Goal: Task Accomplishment & Management: Use online tool/utility

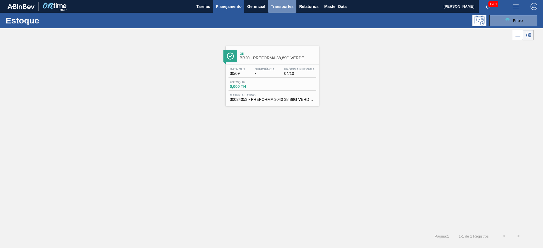
click at [275, 6] on span "Transportes" at bounding box center [282, 6] width 23 height 7
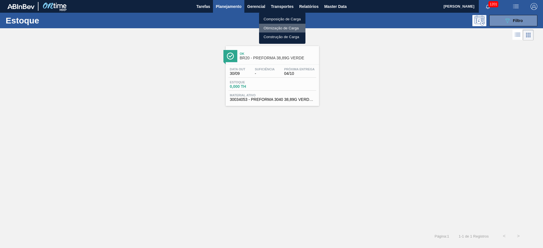
click at [275, 26] on li "Otimização de Carga" at bounding box center [282, 28] width 46 height 9
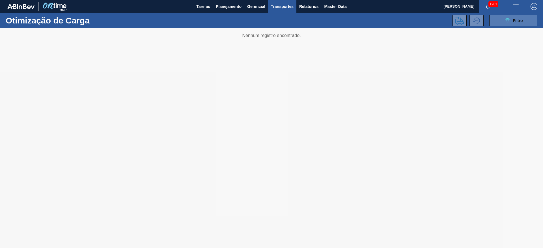
click at [516, 19] on span "Filtro" at bounding box center [518, 20] width 10 height 5
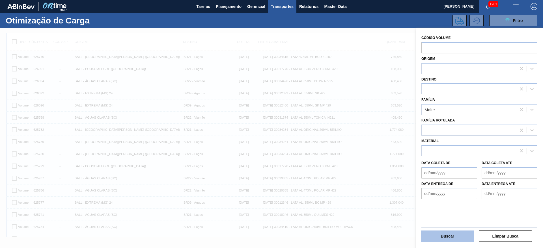
click at [436, 237] on button "Buscar" at bounding box center [447, 236] width 53 height 11
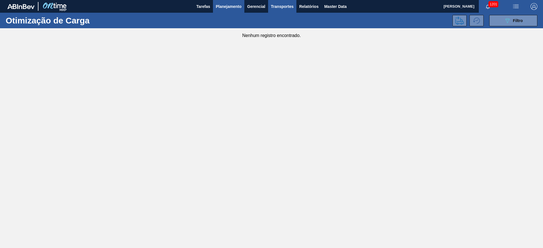
click at [227, 5] on span "Planejamento" at bounding box center [229, 6] width 26 height 7
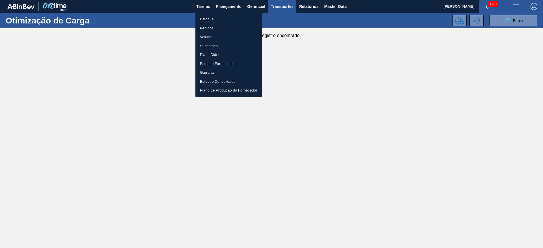
click at [207, 20] on li "Estoque" at bounding box center [228, 19] width 66 height 9
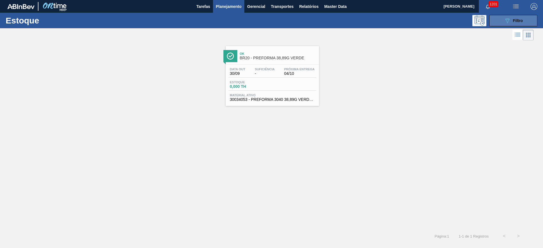
click at [501, 21] on button "089F7B8B-B2A5-4AFE-B5C0-19BA573D28AC Filtro" at bounding box center [513, 20] width 48 height 11
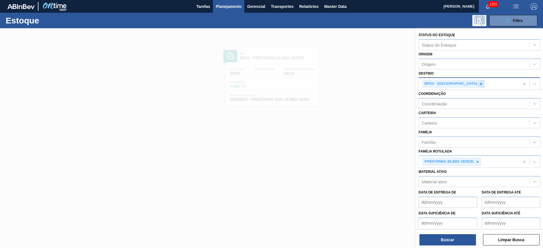
click at [479, 84] on icon at bounding box center [481, 84] width 4 height 4
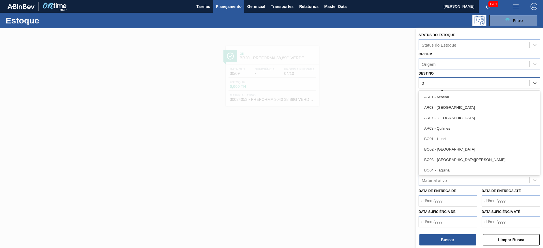
type input "08"
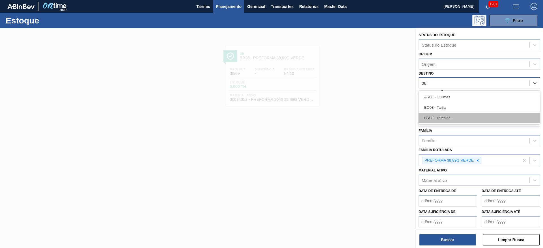
click at [449, 117] on div "BR08 - Teresina" at bounding box center [479, 118] width 122 height 10
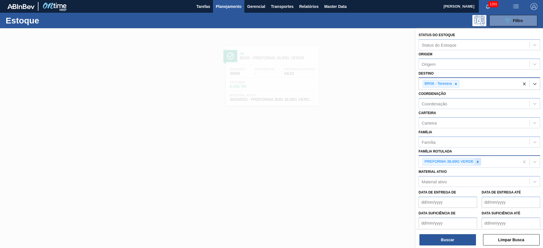
click at [481, 159] on div at bounding box center [477, 161] width 6 height 7
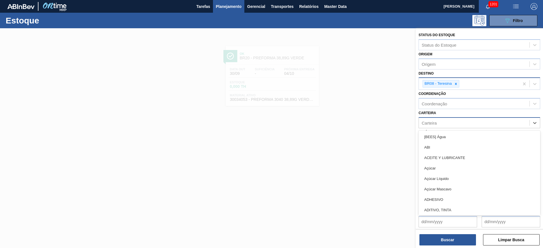
click at [433, 122] on div "Carteira" at bounding box center [428, 122] width 15 height 5
type input "malte"
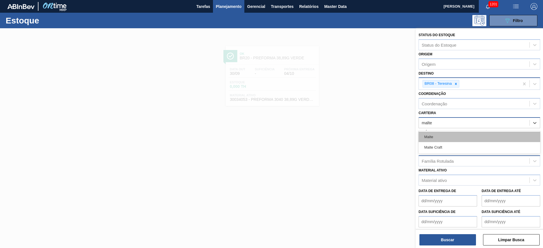
click at [434, 135] on div "Malte" at bounding box center [479, 137] width 122 height 10
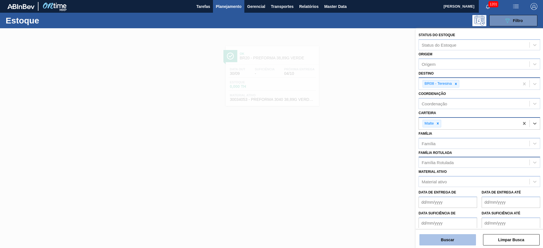
click at [429, 235] on button "Buscar" at bounding box center [447, 239] width 57 height 11
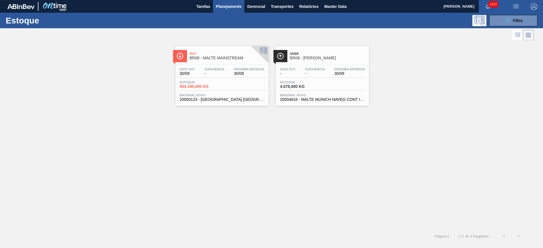
click at [188, 74] on span "30/09" at bounding box center [187, 74] width 16 height 4
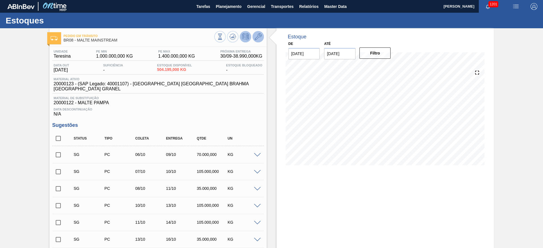
click at [257, 36] on icon at bounding box center [258, 36] width 7 height 7
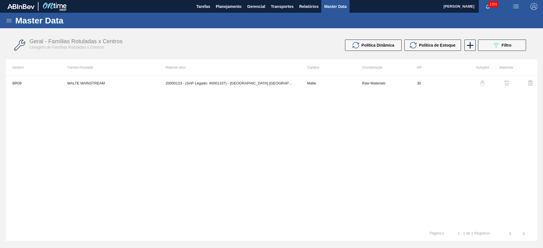
click at [8, 20] on icon at bounding box center [9, 20] width 5 height 3
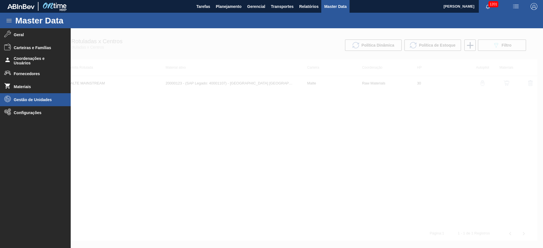
click at [28, 98] on span "Gestão de Unidades" at bounding box center [37, 100] width 47 height 5
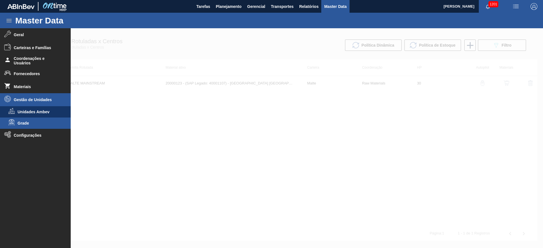
click at [22, 122] on span "Grade" at bounding box center [40, 123] width 44 height 5
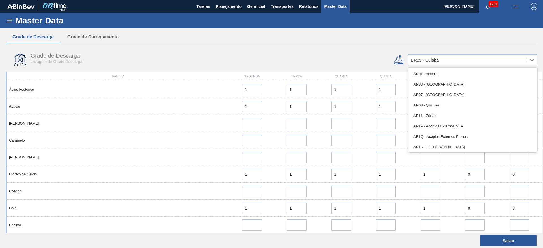
click at [427, 61] on div "BR05 - Cuiabá" at bounding box center [425, 60] width 28 height 5
type input "08"
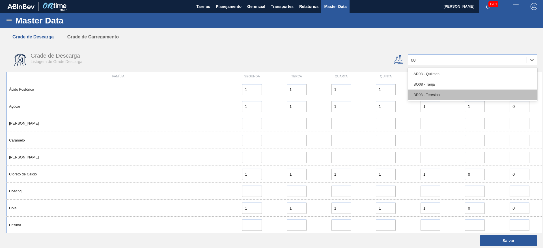
click at [422, 95] on div "BR08 - Teresina" at bounding box center [472, 95] width 129 height 10
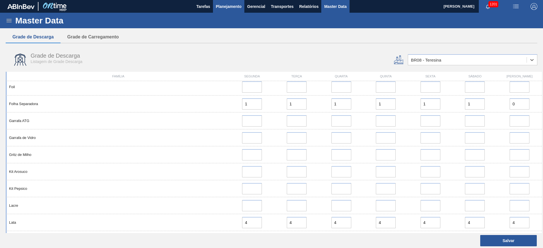
scroll to position [127, 0]
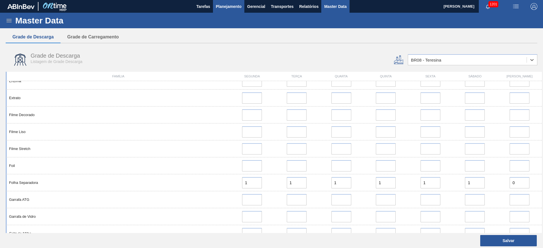
click at [230, 4] on span "Planejamento" at bounding box center [229, 6] width 26 height 7
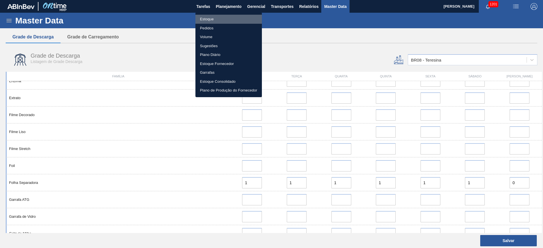
click at [210, 18] on li "Estoque" at bounding box center [228, 19] width 66 height 9
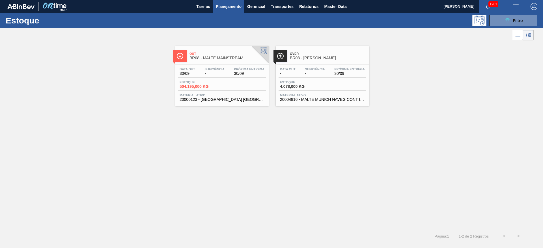
click at [213, 82] on span "Estoque" at bounding box center [199, 82] width 40 height 3
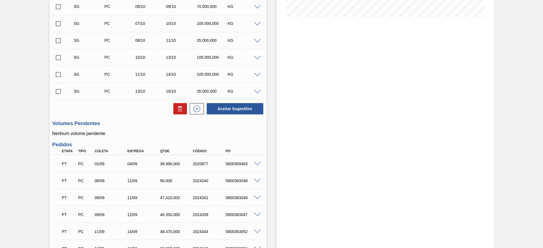
scroll to position [88, 0]
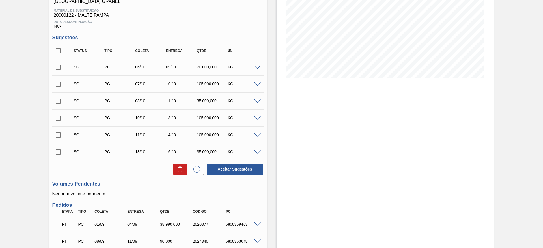
click at [257, 66] on span at bounding box center [257, 68] width 7 height 4
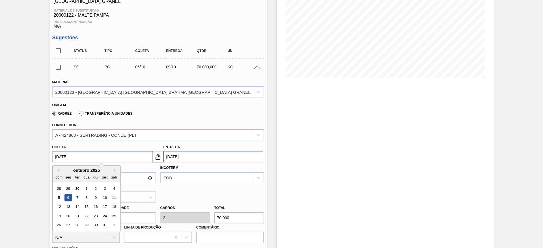
click at [55, 153] on input "[DATE]" at bounding box center [102, 156] width 100 height 11
click at [86, 185] on div "1" at bounding box center [87, 189] width 8 height 8
type input "[DATE]"
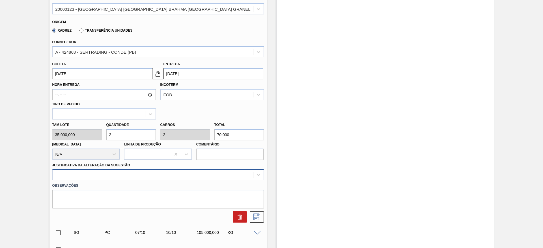
scroll to position [172, 0]
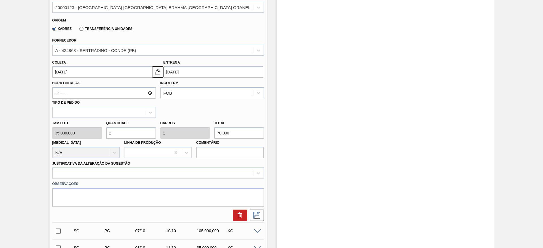
click at [85, 123] on div "Tam lote 35.000,000 Quantidade 2 Carros 2 Total 70.000 Doca N/A Linha de Produç…" at bounding box center [158, 138] width 216 height 40
type input "1"
type input "35.000"
type input "1"
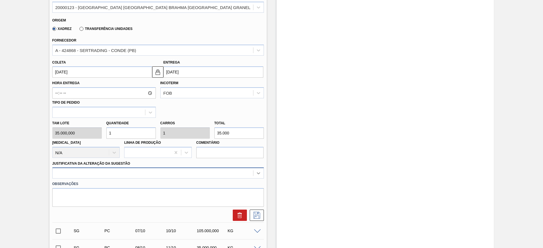
click at [256, 171] on div at bounding box center [157, 173] width 211 height 11
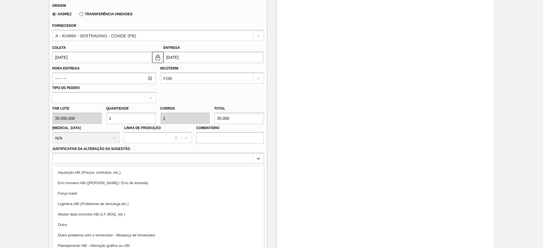
drag, startPoint x: 104, startPoint y: 218, endPoint x: 287, endPoint y: 192, distance: 184.7
click at [105, 220] on div "Outro" at bounding box center [157, 225] width 211 height 10
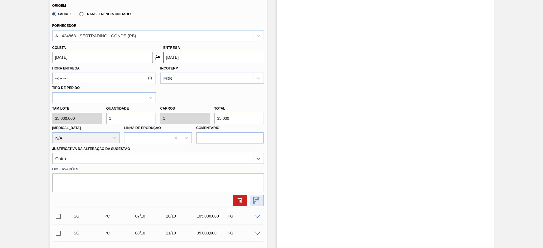
click at [254, 197] on icon at bounding box center [256, 200] width 9 height 7
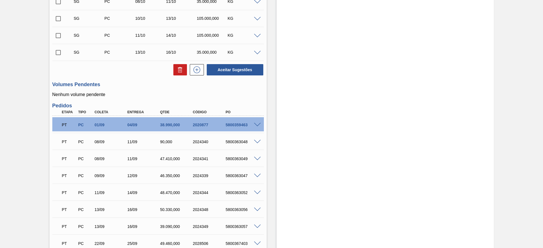
scroll to position [60, 0]
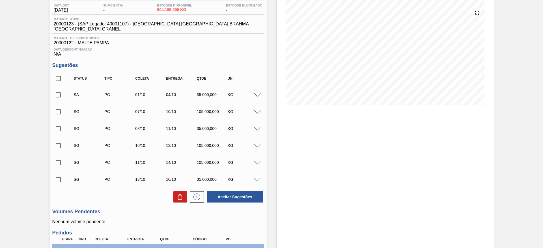
click at [57, 89] on input "checkbox" at bounding box center [58, 95] width 12 height 12
click at [225, 191] on button "Aceitar Sugestões" at bounding box center [235, 196] width 57 height 11
checkbox input "false"
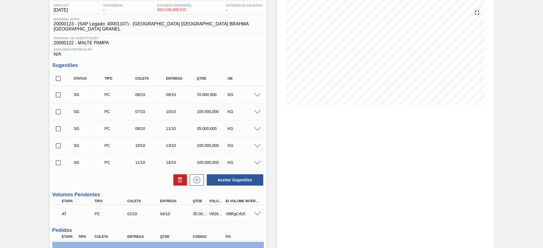
click at [212, 212] on div "V626552" at bounding box center [216, 214] width 17 height 5
click at [211, 212] on div "V626552" at bounding box center [216, 214] width 17 height 5
copy div "V626552"
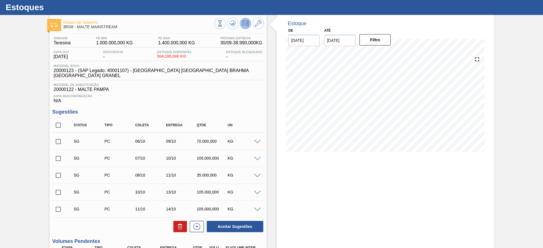
scroll to position [0, 0]
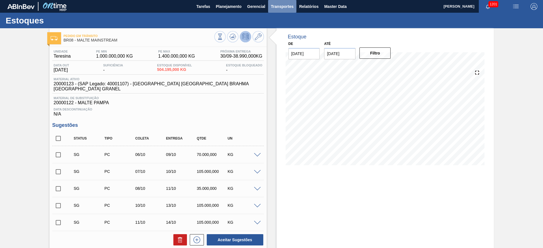
click at [281, 6] on span "Transportes" at bounding box center [282, 6] width 23 height 7
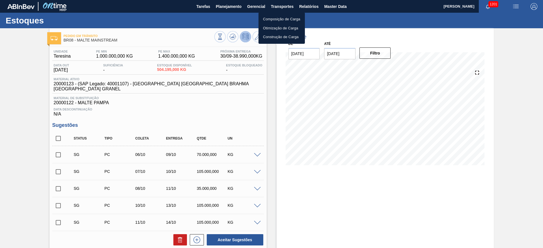
click at [268, 28] on li "Otimização de Carga" at bounding box center [281, 28] width 46 height 9
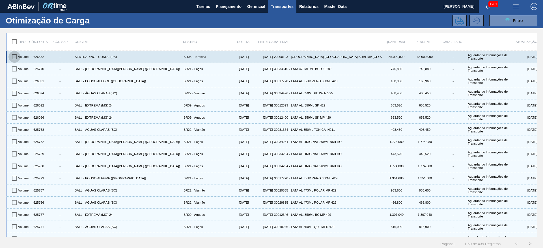
click at [13, 57] on input "checkbox" at bounding box center [14, 57] width 12 height 12
checkbox input "true"
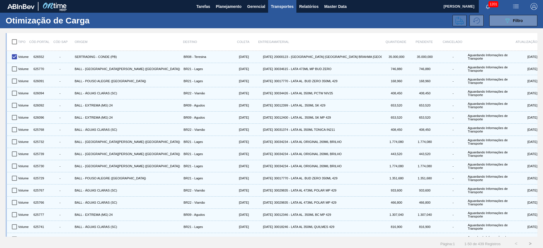
click at [463, 20] on button at bounding box center [459, 20] width 14 height 11
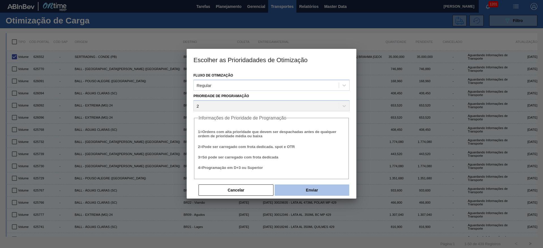
click at [314, 190] on button "Enviar" at bounding box center [311, 190] width 75 height 11
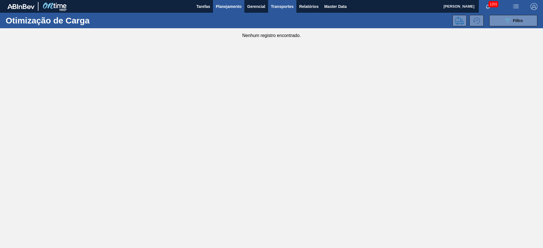
click at [231, 3] on span "Planejamento" at bounding box center [229, 6] width 26 height 7
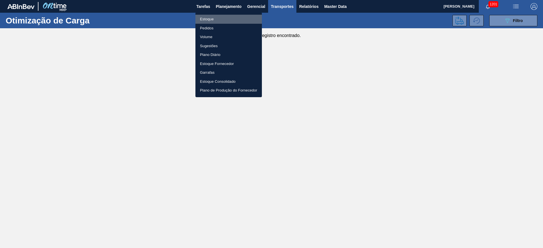
click at [204, 21] on li "Estoque" at bounding box center [228, 19] width 66 height 9
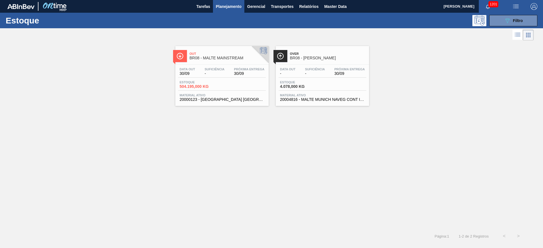
click at [207, 65] on div "Data out 30/09 Suficiência - Próxima Entrega 30/09 Estoque 504.195,000 KG Mater…" at bounding box center [221, 84] width 93 height 38
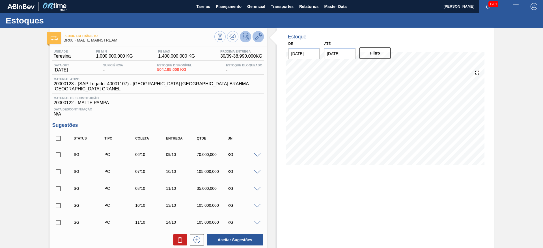
click at [255, 37] on icon at bounding box center [258, 36] width 7 height 7
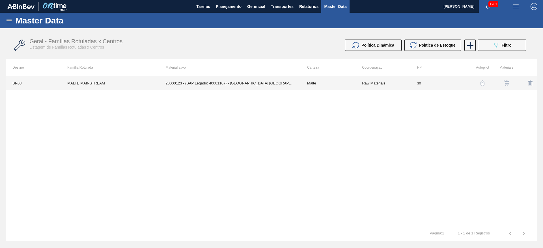
click at [244, 80] on td "20000123 - (SAP Legado: 40001107) - [GEOGRAPHIC_DATA] [GEOGRAPHIC_DATA] BRAHMA …" at bounding box center [229, 83] width 141 height 14
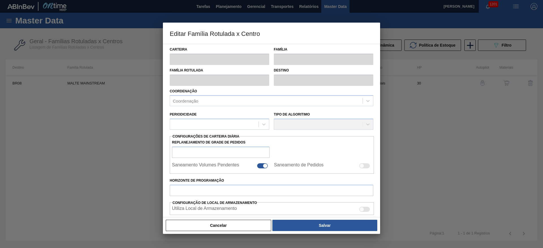
type input "Malte"
type input "MALTE MAINSTREAM"
type input "BR08 - Teresina"
type input "0"
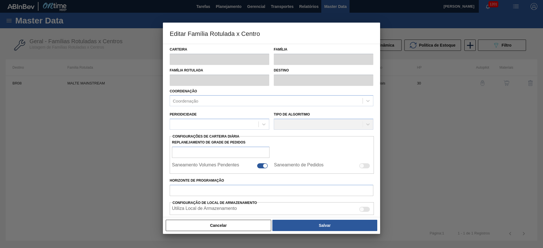
checkbox input "false"
checkbox input "true"
type input "30"
type input "1.000.000"
type input "1.400.000"
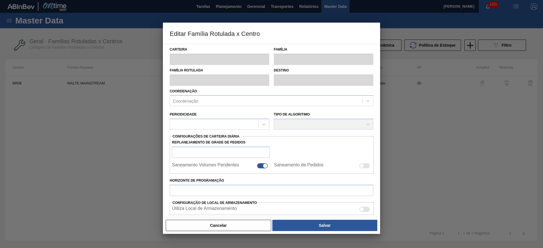
type input "0"
type input "1.000.000,000"
checkbox input "true"
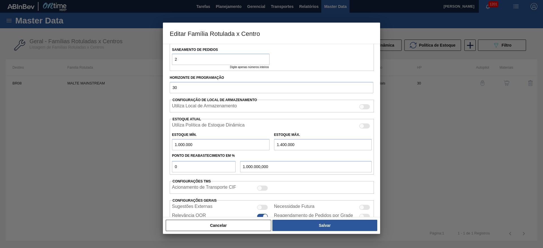
scroll to position [162, 0]
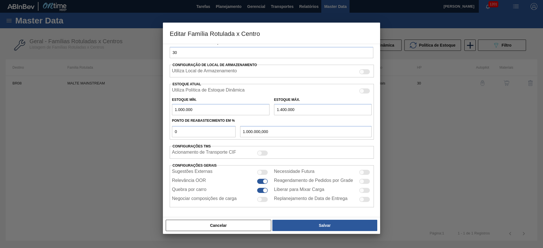
click at [264, 180] on div at bounding box center [265, 181] width 5 height 5
checkbox input "false"
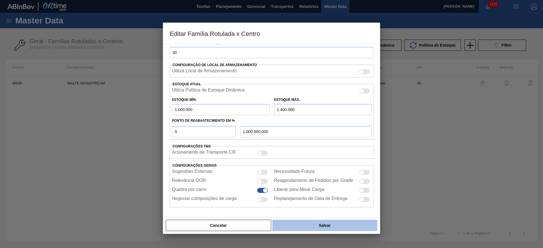
click at [311, 224] on button "Salvar" at bounding box center [324, 225] width 105 height 11
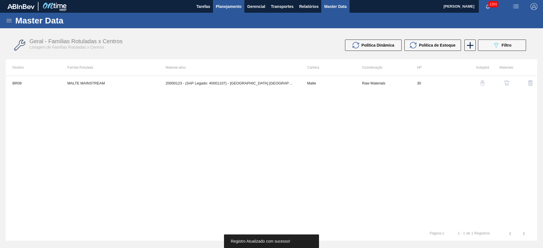
click at [222, 5] on span "Planejamento" at bounding box center [229, 6] width 26 height 7
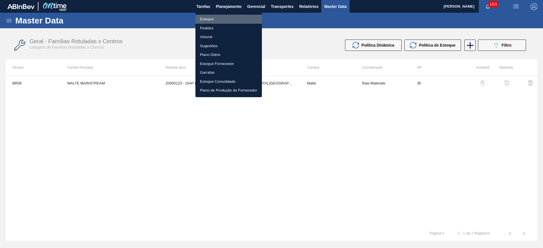
click at [211, 18] on li "Estoque" at bounding box center [228, 19] width 66 height 9
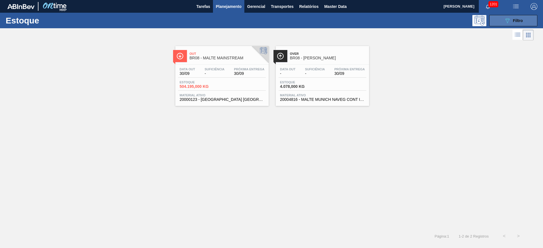
click at [505, 24] on button "089F7B8B-B2A5-4AFE-B5C0-19BA573D28AC Filtro" at bounding box center [513, 20] width 48 height 11
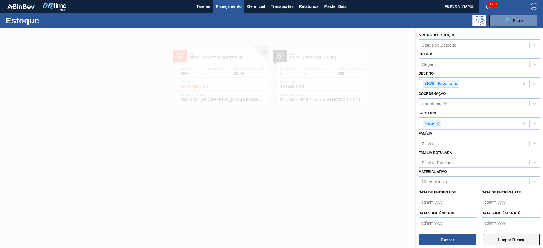
click at [512, 241] on button "Limpar Busca" at bounding box center [511, 239] width 57 height 11
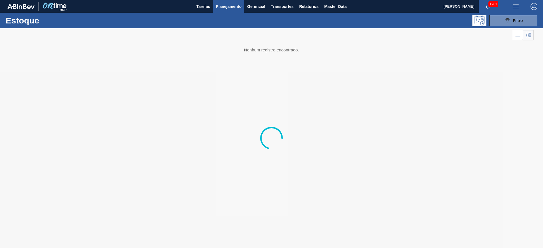
click at [267, 199] on div at bounding box center [271, 138] width 543 height 220
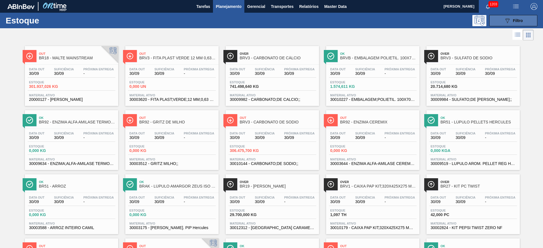
click at [501, 20] on button "089F7B8B-B2A5-4AFE-B5C0-19BA573D28AC Filtro" at bounding box center [513, 20] width 48 height 11
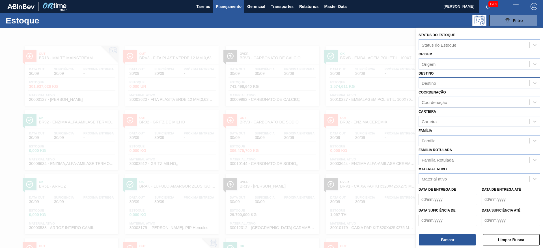
click at [437, 79] on div "Destino" at bounding box center [479, 82] width 122 height 11
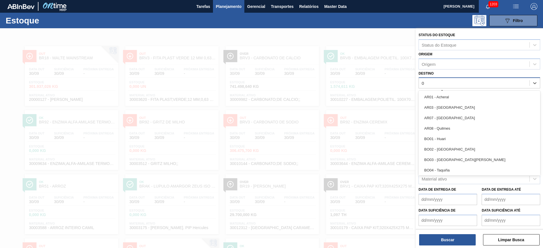
type input "08"
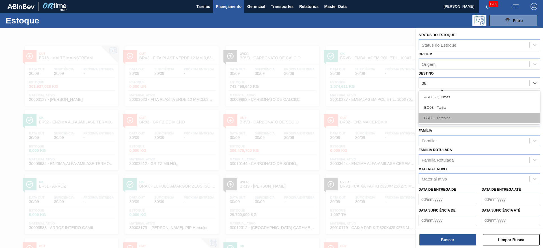
click at [439, 119] on div "BR08 - Teresina" at bounding box center [479, 118] width 122 height 10
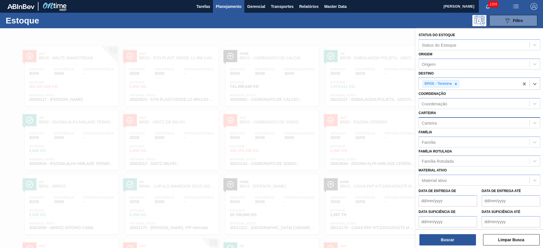
click at [434, 120] on div "Carteira" at bounding box center [428, 122] width 15 height 5
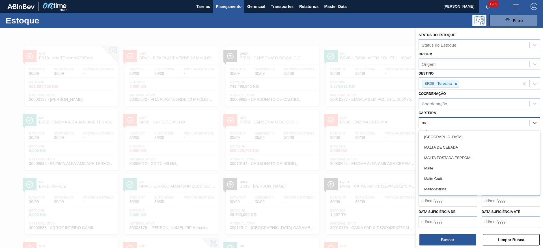
type input "malte"
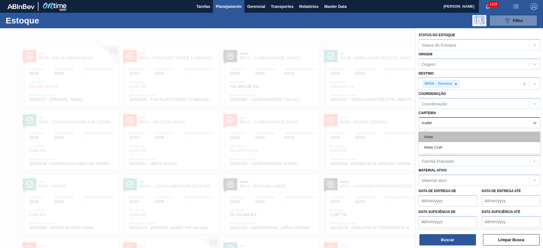
click at [433, 137] on div "Malte" at bounding box center [479, 137] width 122 height 10
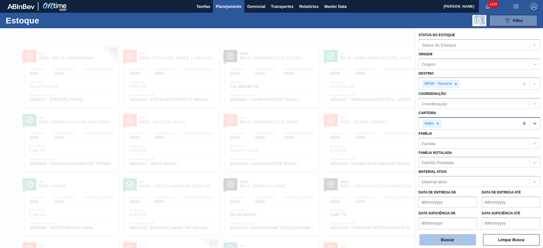
click at [456, 243] on button "Buscar" at bounding box center [447, 239] width 57 height 11
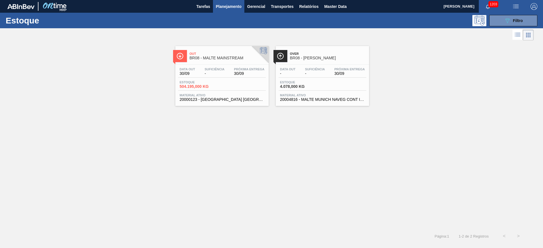
click at [214, 80] on div "Data out 30/09 Suficiência - Próxima Entrega 30/09 Estoque 504.195,000 KG Mater…" at bounding box center [221, 84] width 93 height 38
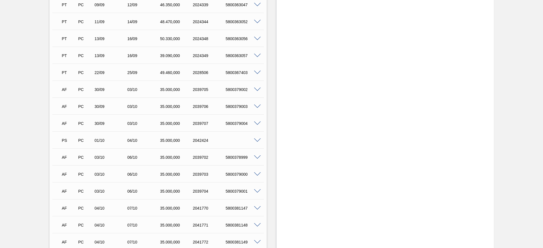
scroll to position [384, 0]
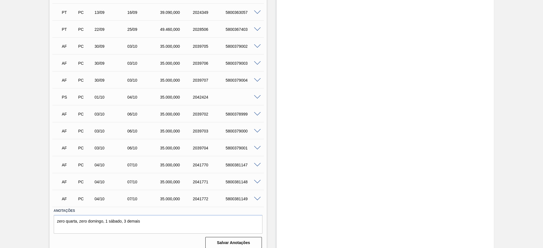
click at [257, 95] on span at bounding box center [257, 97] width 7 height 4
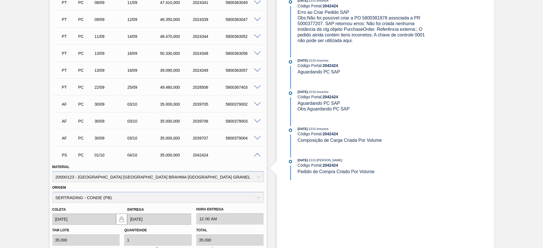
scroll to position [427, 0]
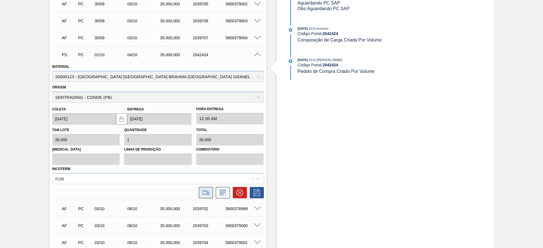
click at [205, 189] on icon at bounding box center [205, 192] width 9 height 7
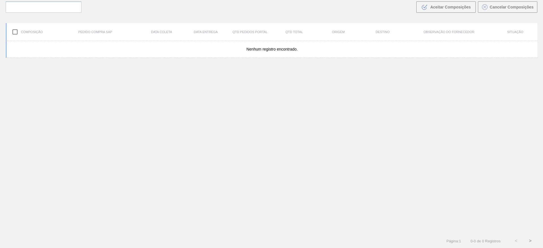
scroll to position [41, 0]
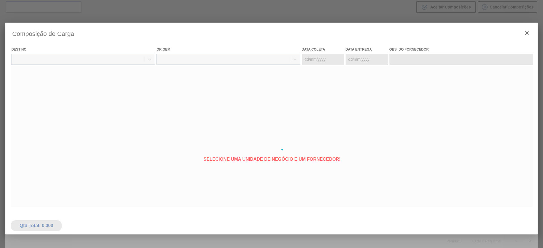
type coleta "[DATE]"
type entrega "[DATE]"
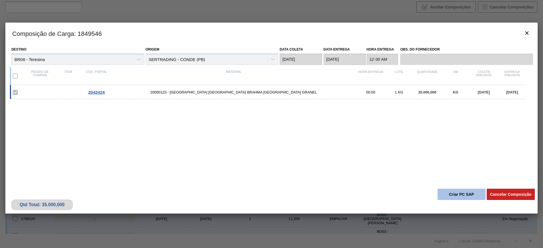
click at [449, 190] on button "Criar PC SAP" at bounding box center [461, 194] width 48 height 11
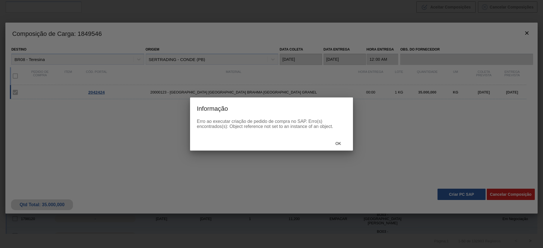
click at [336, 148] on div "Ok" at bounding box center [338, 143] width 25 height 10
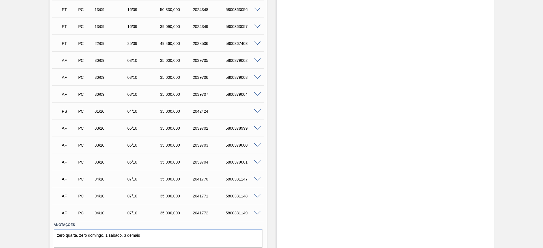
scroll to position [384, 0]
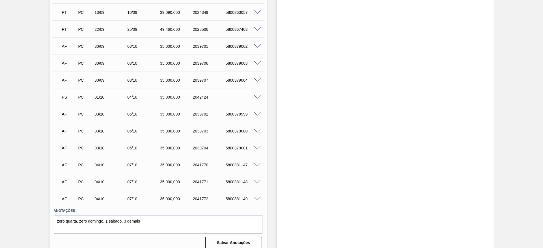
click at [257, 197] on span at bounding box center [257, 199] width 7 height 4
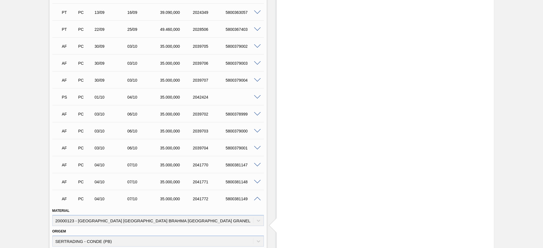
scroll to position [521, 0]
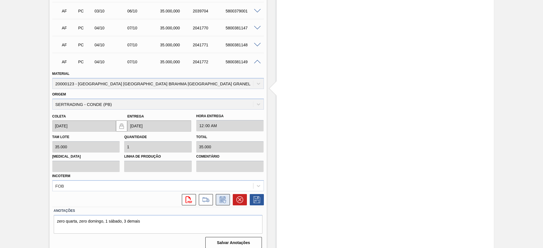
click at [222, 199] on icon at bounding box center [222, 200] width 4 height 3
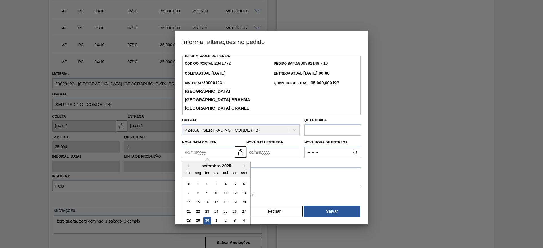
click at [187, 147] on Coleta2041772 "Nova Data Coleta" at bounding box center [208, 152] width 53 height 11
click at [217, 217] on div "1" at bounding box center [216, 221] width 8 height 8
type Coleta2041772 "[DATE]"
type Entrega2041772 "[DATE]"
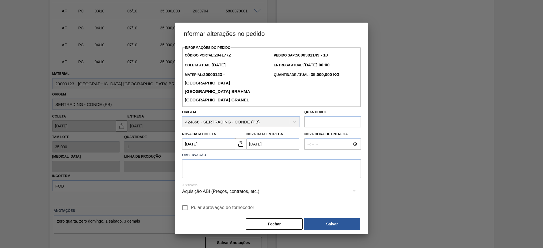
drag, startPoint x: 185, startPoint y: 200, endPoint x: 187, endPoint y: 174, distance: 25.5
click at [186, 191] on div "Informações do Pedido Código Portal: 2041772 Pedido SAP: 5800381149 - 10 [PERSO…" at bounding box center [271, 137] width 179 height 187
click at [194, 163] on textarea at bounding box center [271, 168] width 179 height 19
type textarea "."
click at [322, 218] on button "Salvar" at bounding box center [332, 223] width 57 height 11
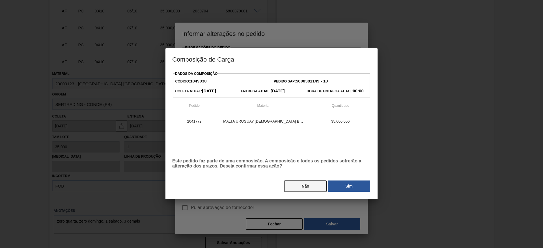
click at [292, 184] on button "Não" at bounding box center [305, 186] width 42 height 11
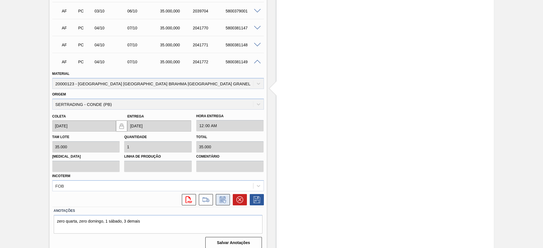
click at [226, 196] on icon at bounding box center [222, 199] width 9 height 7
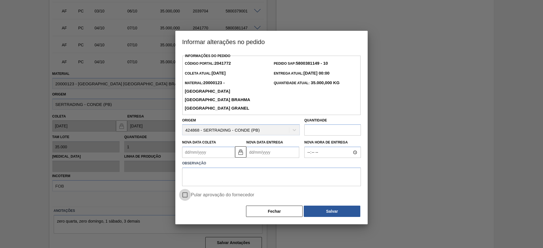
click at [186, 189] on input "Pular aprovação do fornecedor" at bounding box center [185, 195] width 12 height 12
checkbox input "true"
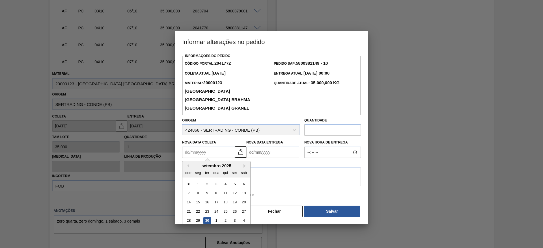
click at [186, 147] on Coleta2041772 "Nova Data Coleta" at bounding box center [208, 152] width 53 height 11
click at [216, 217] on div "1" at bounding box center [216, 221] width 8 height 8
type Coleta2041772 "[DATE]"
type Entrega2041772 "[DATE]"
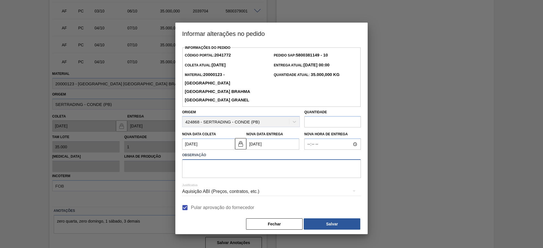
click at [204, 162] on textarea at bounding box center [271, 168] width 179 height 19
type textarea "."
click at [328, 219] on button "Salvar" at bounding box center [332, 223] width 57 height 11
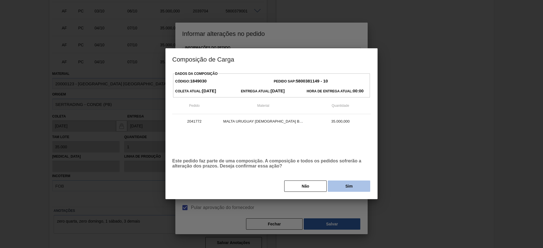
click at [349, 188] on button "Sim" at bounding box center [349, 186] width 42 height 11
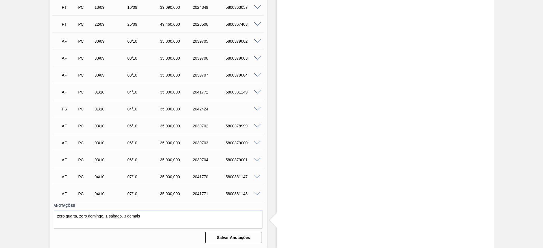
scroll to position [401, 0]
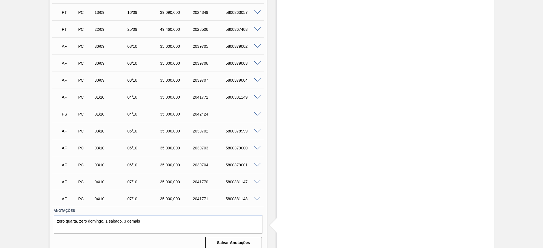
click at [234, 95] on div "5800381149" at bounding box center [242, 97] width 37 height 5
copy div "5800381149"
click at [258, 112] on span at bounding box center [257, 114] width 7 height 4
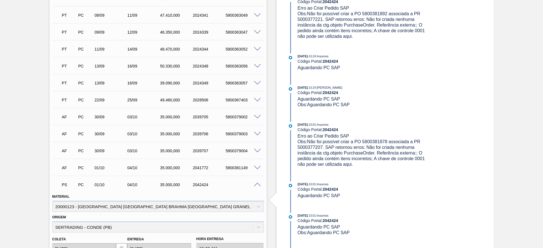
scroll to position [394, 0]
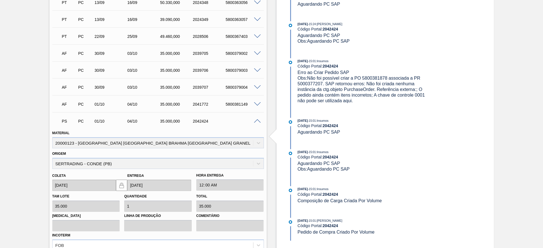
click at [256, 119] on span at bounding box center [257, 121] width 7 height 4
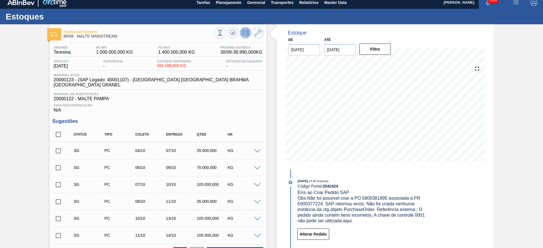
scroll to position [0, 0]
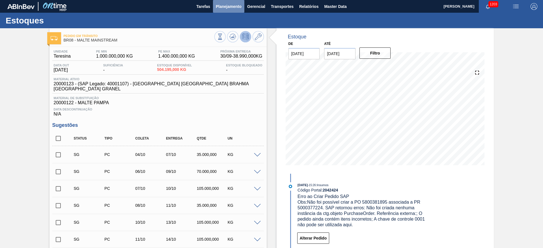
click at [222, 8] on span "Planejamento" at bounding box center [229, 6] width 26 height 7
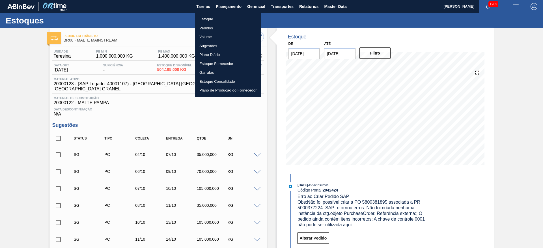
click at [209, 19] on li "Estoque" at bounding box center [228, 19] width 66 height 9
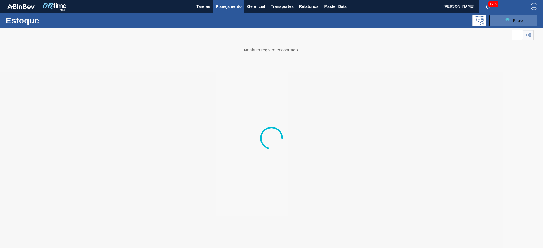
click at [511, 19] on div "089F7B8B-B2A5-4AFE-B5C0-19BA573D28AC Filtro" at bounding box center [513, 20] width 19 height 7
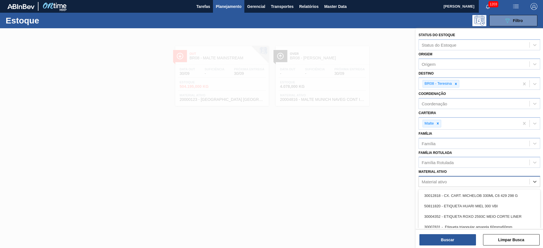
click at [439, 180] on div "Material ativo" at bounding box center [433, 181] width 25 height 5
paste ativo "30010159"
type ativo "30010159"
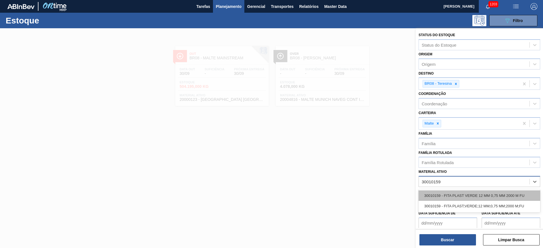
click at [449, 194] on div "30010159 - FITA PLAST VERDE 12 MM 0,75 MM 2000 M FU" at bounding box center [479, 196] width 122 height 10
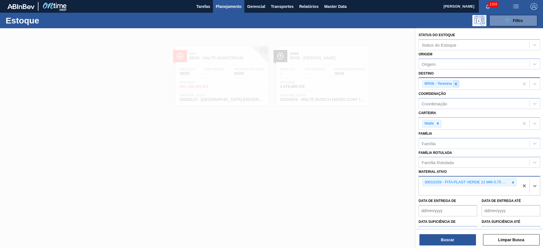
click at [456, 82] on icon at bounding box center [456, 84] width 4 height 4
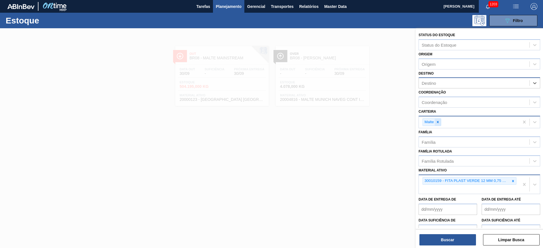
click at [439, 124] on div at bounding box center [437, 122] width 6 height 7
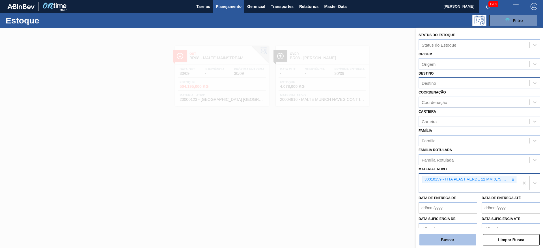
click at [440, 237] on button "Buscar" at bounding box center [447, 239] width 57 height 11
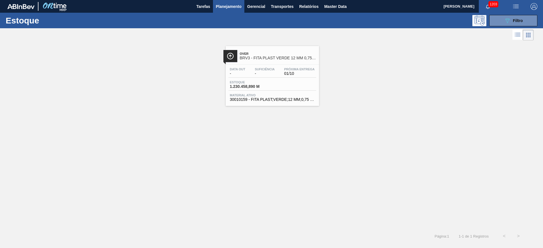
click at [250, 76] on div "Data out - Suficiência - Próxima Entrega 01/10" at bounding box center [272, 73] width 88 height 10
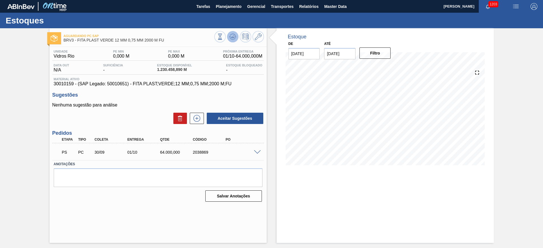
click at [230, 40] on icon at bounding box center [232, 36] width 7 height 7
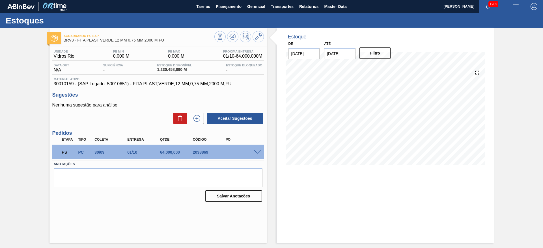
click at [257, 151] on span at bounding box center [257, 152] width 7 height 4
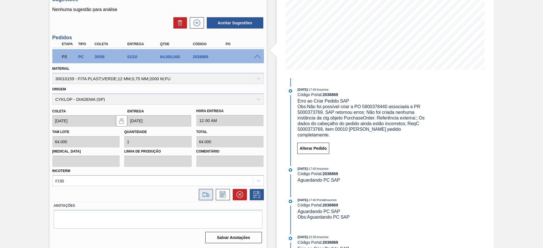
click at [207, 194] on icon at bounding box center [205, 194] width 9 height 7
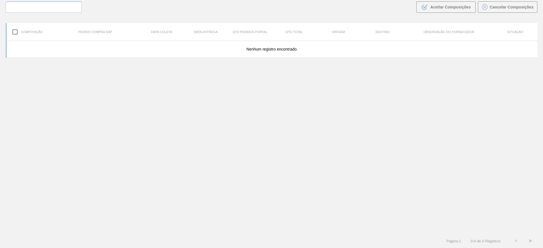
scroll to position [41, 0]
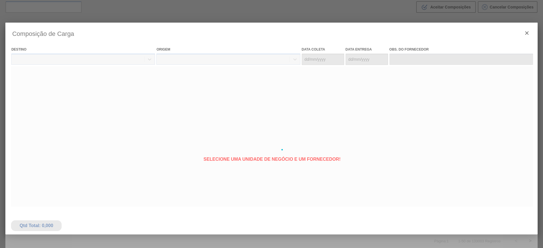
type coleta "[DATE]"
type entrega "[DATE]"
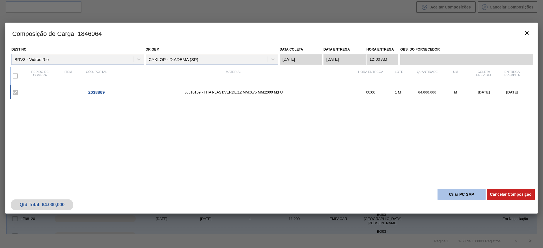
click at [463, 194] on button "Criar PC SAP" at bounding box center [461, 194] width 48 height 11
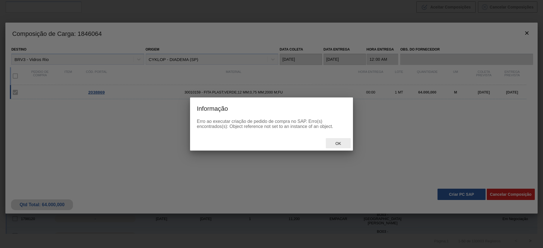
click at [334, 144] on span "Ok" at bounding box center [338, 143] width 15 height 5
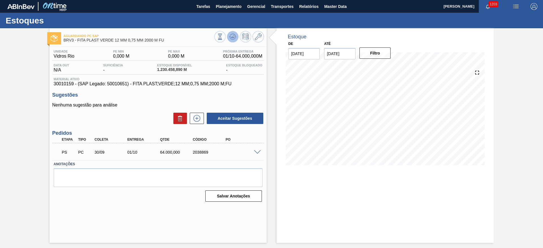
click at [237, 38] on button at bounding box center [232, 36] width 11 height 11
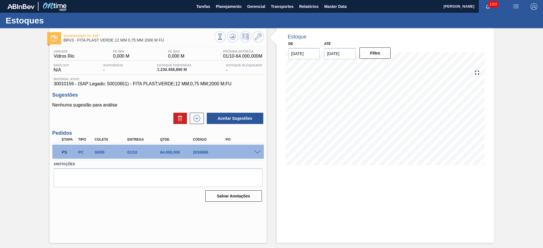
click at [257, 151] on span at bounding box center [257, 152] width 7 height 4
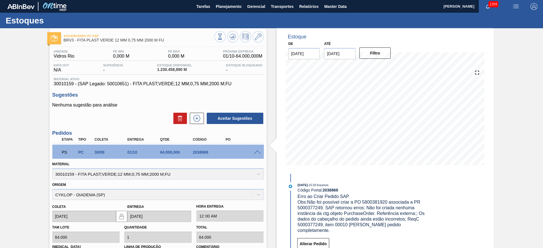
scroll to position [96, 0]
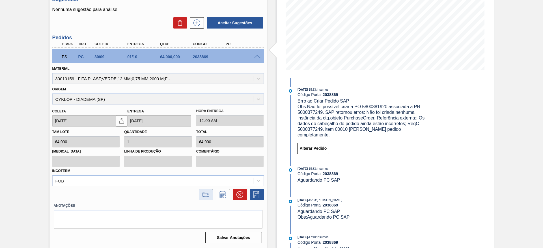
click at [207, 194] on icon at bounding box center [205, 194] width 9 height 7
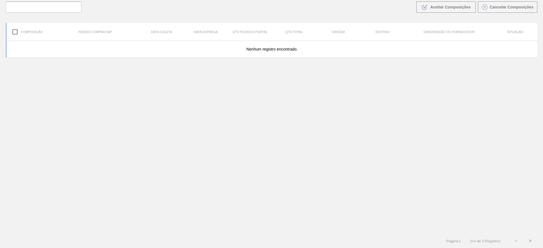
scroll to position [41, 0]
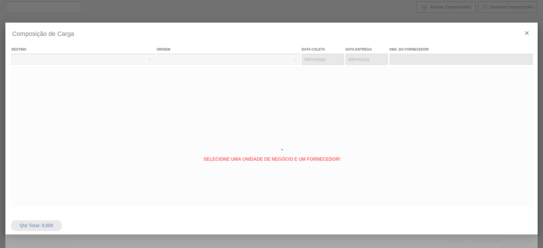
type coleta "[DATE]"
type entrega "[DATE]"
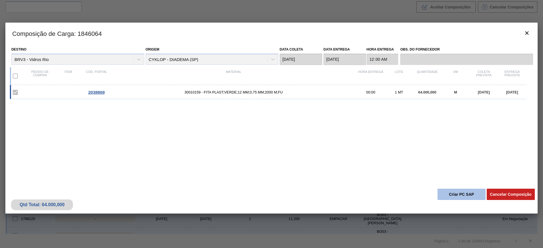
click at [458, 193] on button "Criar PC SAP" at bounding box center [461, 194] width 48 height 11
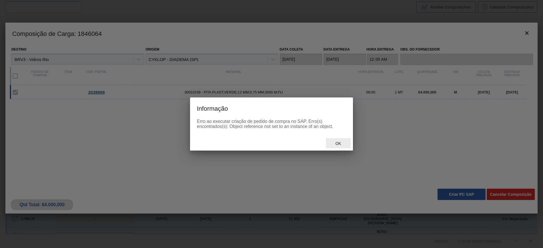
click at [333, 143] on span "Ok" at bounding box center [338, 143] width 15 height 5
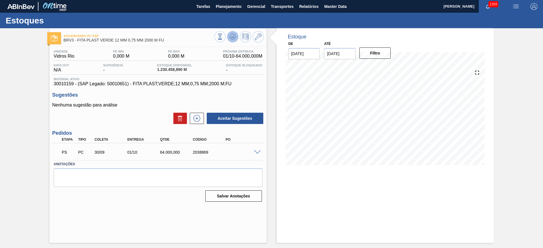
click at [233, 35] on icon at bounding box center [233, 36] width 4 height 3
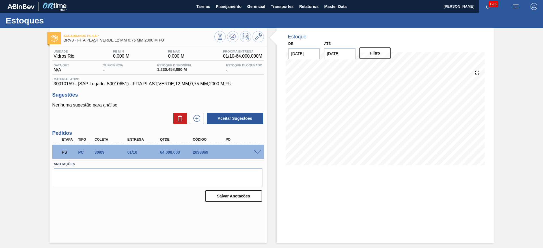
click at [259, 152] on span at bounding box center [257, 152] width 7 height 4
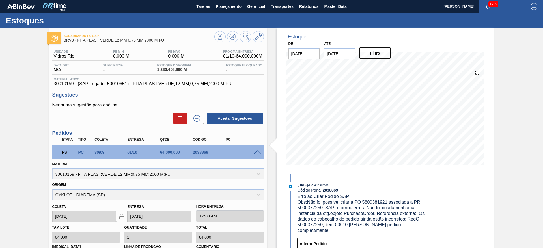
click at [259, 152] on span at bounding box center [257, 152] width 7 height 4
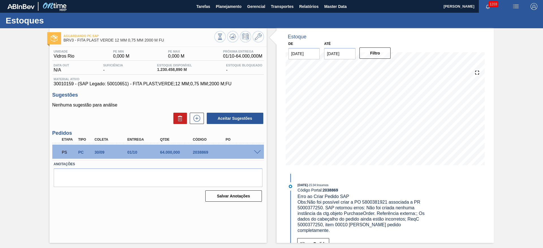
scroll to position [42, 0]
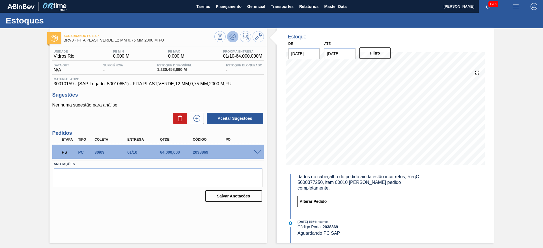
click at [235, 38] on icon at bounding box center [232, 36] width 7 height 7
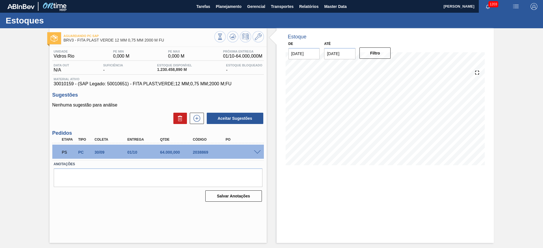
click at [257, 151] on span at bounding box center [257, 152] width 7 height 4
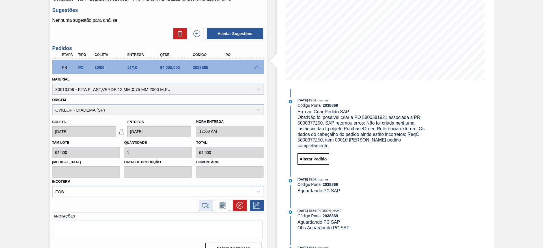
click at [206, 204] on icon at bounding box center [205, 205] width 9 height 7
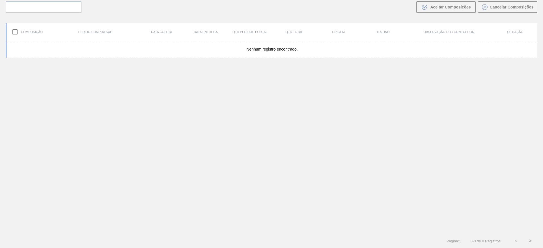
scroll to position [41, 0]
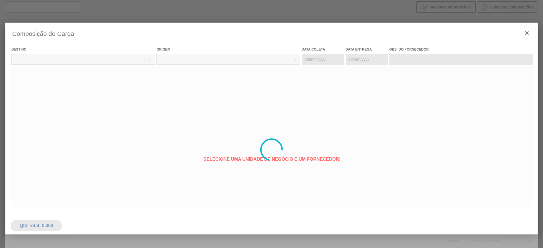
type coleta "[DATE]"
type entrega "[DATE]"
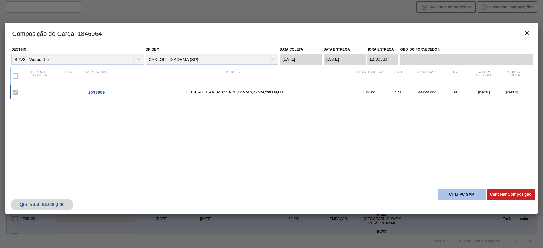
click at [443, 193] on button "Criar PC SAP" at bounding box center [461, 194] width 48 height 11
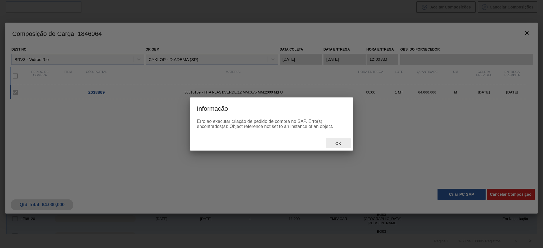
click at [339, 140] on div "Ok" at bounding box center [338, 143] width 25 height 10
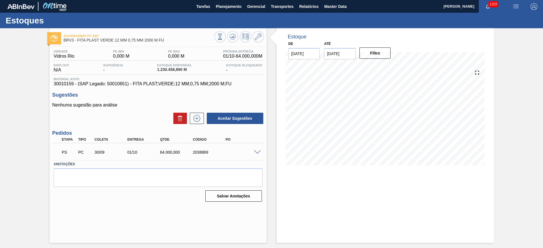
click at [258, 153] on span at bounding box center [257, 152] width 7 height 4
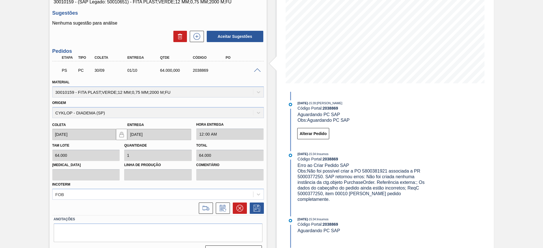
scroll to position [96, 0]
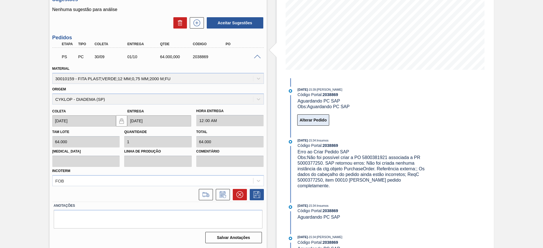
click at [306, 120] on button "Alterar Pedido" at bounding box center [313, 119] width 32 height 11
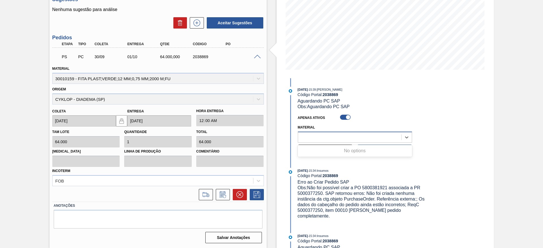
click at [315, 136] on div at bounding box center [349, 137] width 103 height 8
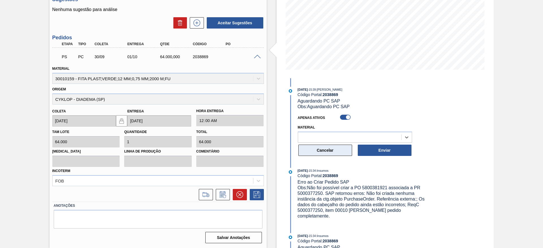
click at [312, 153] on button "Cancelar" at bounding box center [325, 150] width 54 height 11
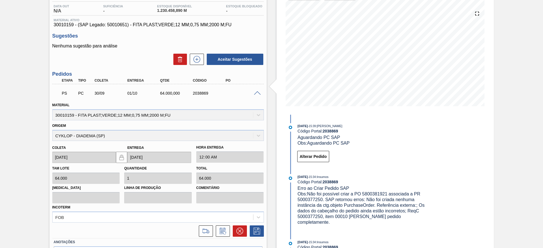
scroll to position [0, 0]
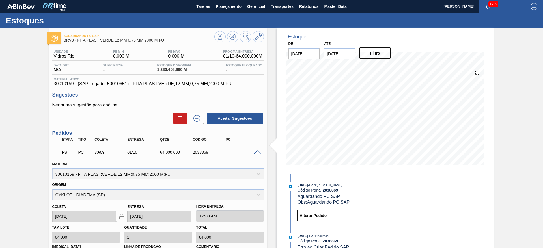
click at [255, 152] on span at bounding box center [257, 152] width 7 height 4
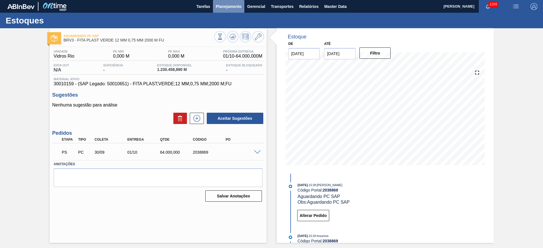
click at [223, 8] on span "Planejamento" at bounding box center [229, 6] width 26 height 7
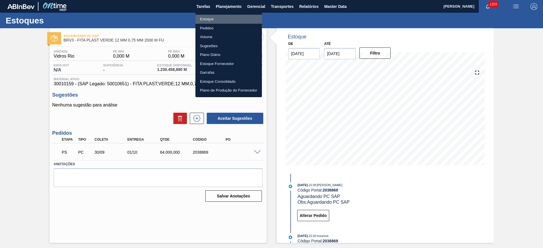
click at [205, 18] on li "Estoque" at bounding box center [228, 19] width 66 height 9
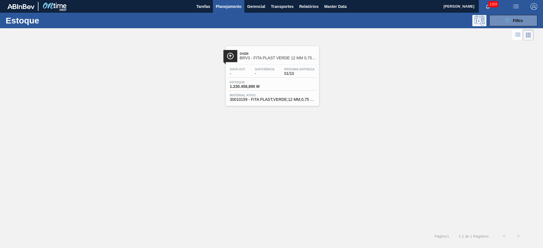
drag, startPoint x: 508, startPoint y: 19, endPoint x: 478, endPoint y: 28, distance: 30.8
click at [508, 19] on icon at bounding box center [507, 20] width 4 height 5
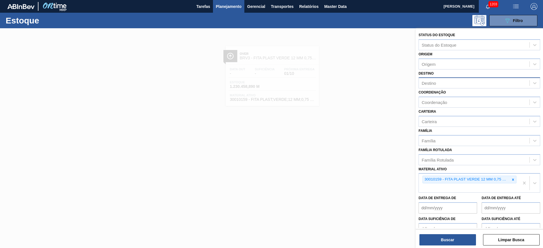
click at [441, 84] on div "Destino" at bounding box center [474, 83] width 111 height 8
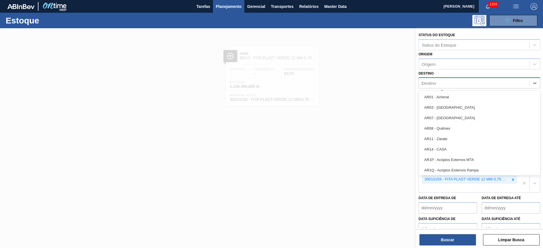
type input "08"
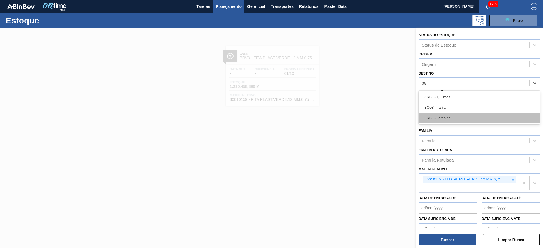
click at [440, 114] on div "BR08 - Teresina" at bounding box center [479, 118] width 122 height 10
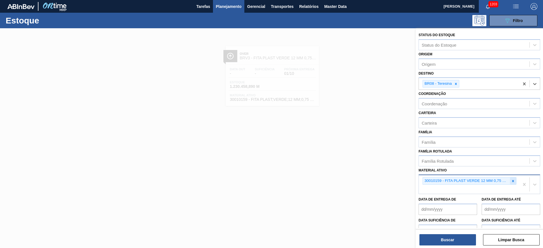
click at [514, 182] on div at bounding box center [513, 181] width 6 height 7
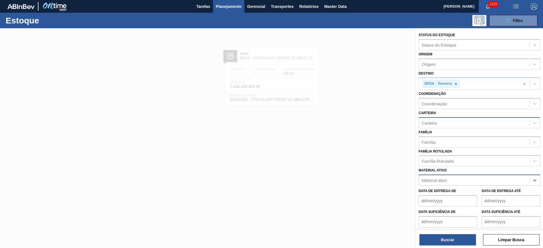
click at [434, 123] on div "Carteira" at bounding box center [428, 122] width 15 height 5
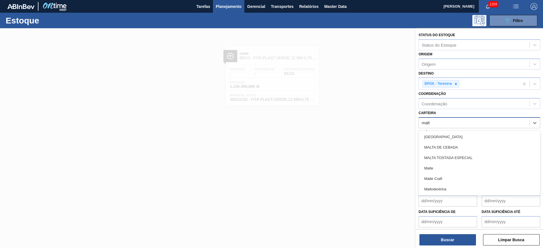
type input "malte"
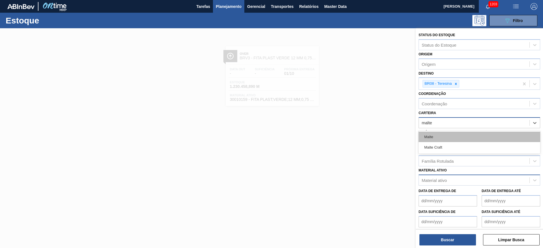
click at [433, 137] on div "Malte" at bounding box center [479, 137] width 122 height 10
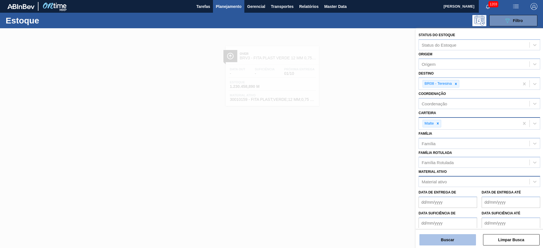
click at [444, 236] on button "Buscar" at bounding box center [447, 239] width 57 height 11
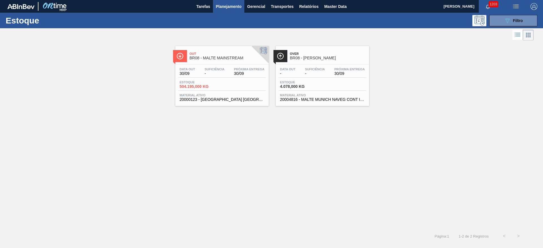
click at [194, 78] on div "Data out 30/09 Suficiência - Próxima Entrega 30/09 Estoque 504.195,000 KG Mater…" at bounding box center [221, 84] width 93 height 38
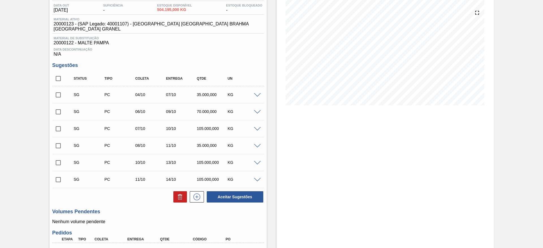
scroll to position [20, 0]
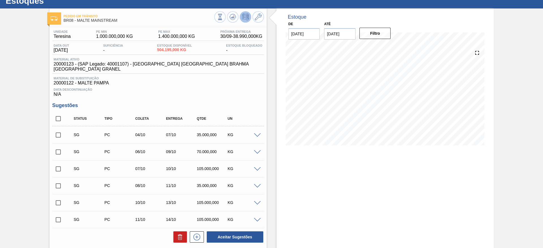
click at [57, 63] on span "20000123 - (SAP Legado: 40001107) - [GEOGRAPHIC_DATA] [GEOGRAPHIC_DATA] BRAHMA …" at bounding box center [159, 67] width 211 height 10
copy span "20000123"
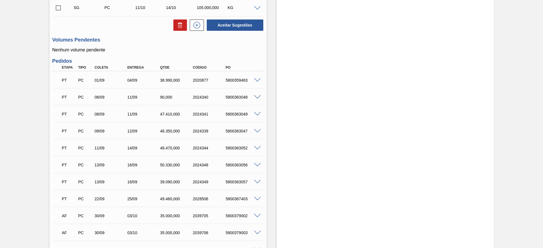
scroll to position [401, 0]
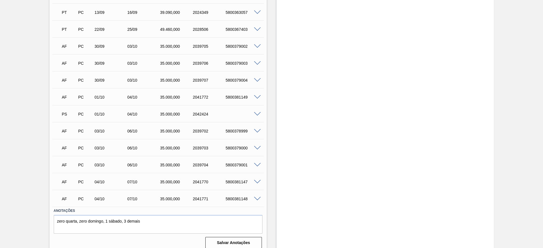
click at [256, 112] on span at bounding box center [257, 114] width 7 height 4
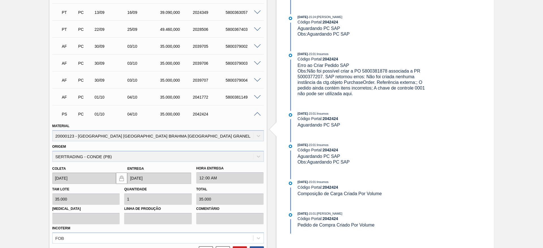
click at [307, 77] on span "Obs: Não foi possível criar a PO 5800381878 associada a PR 5000377207. SAP reto…" at bounding box center [361, 82] width 129 height 27
copy span "5000377207"
click at [257, 112] on span at bounding box center [257, 114] width 7 height 4
